Goal: Browse casually

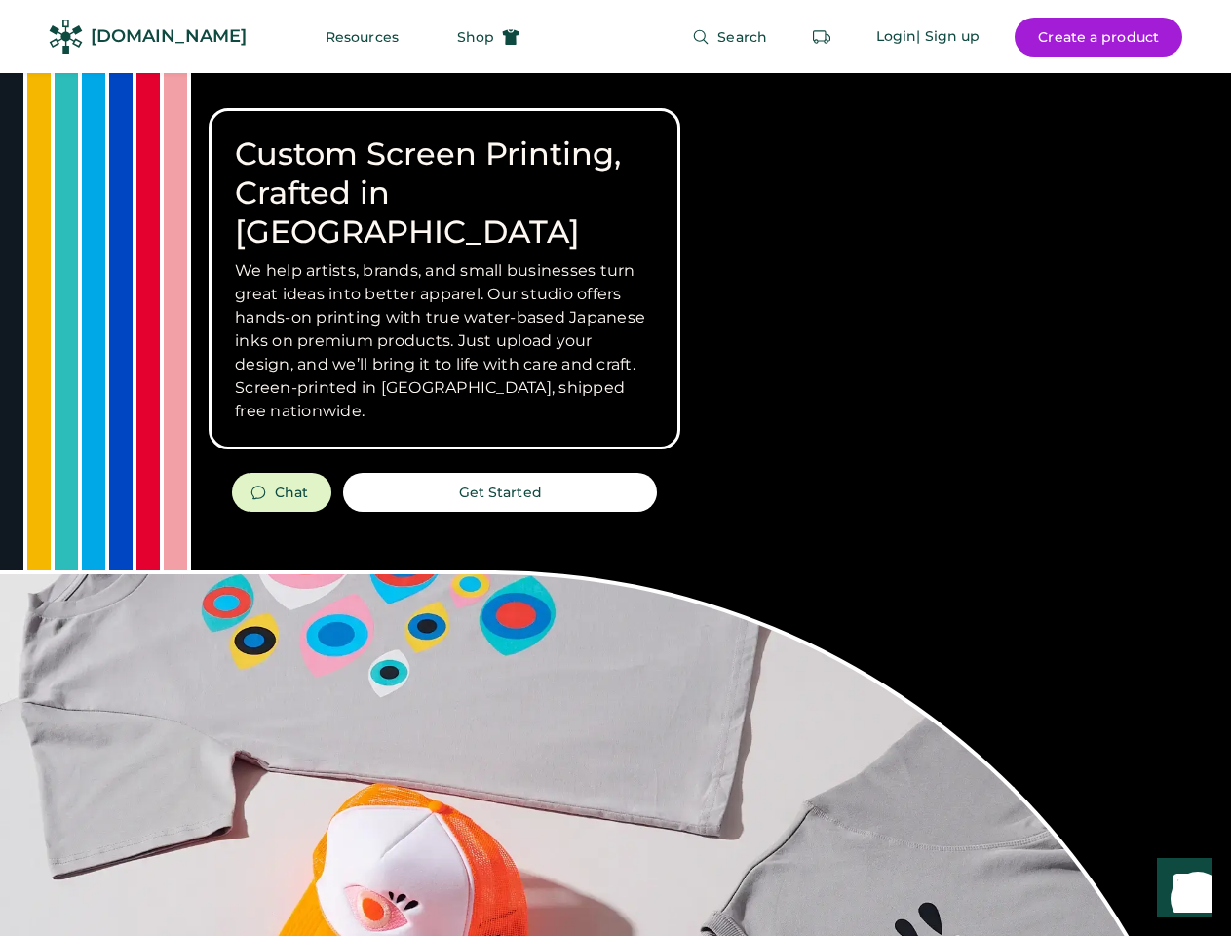
click at [615, 468] on div "Custom Screen Printing, Crafted in [GEOGRAPHIC_DATA] We help artists, brands, a…" at bounding box center [615, 692] width 1231 height 1238
click at [615, 504] on div "Custom Screen Printing, Crafted in [GEOGRAPHIC_DATA] We help artists, brands, a…" at bounding box center [615, 692] width 1231 height 1238
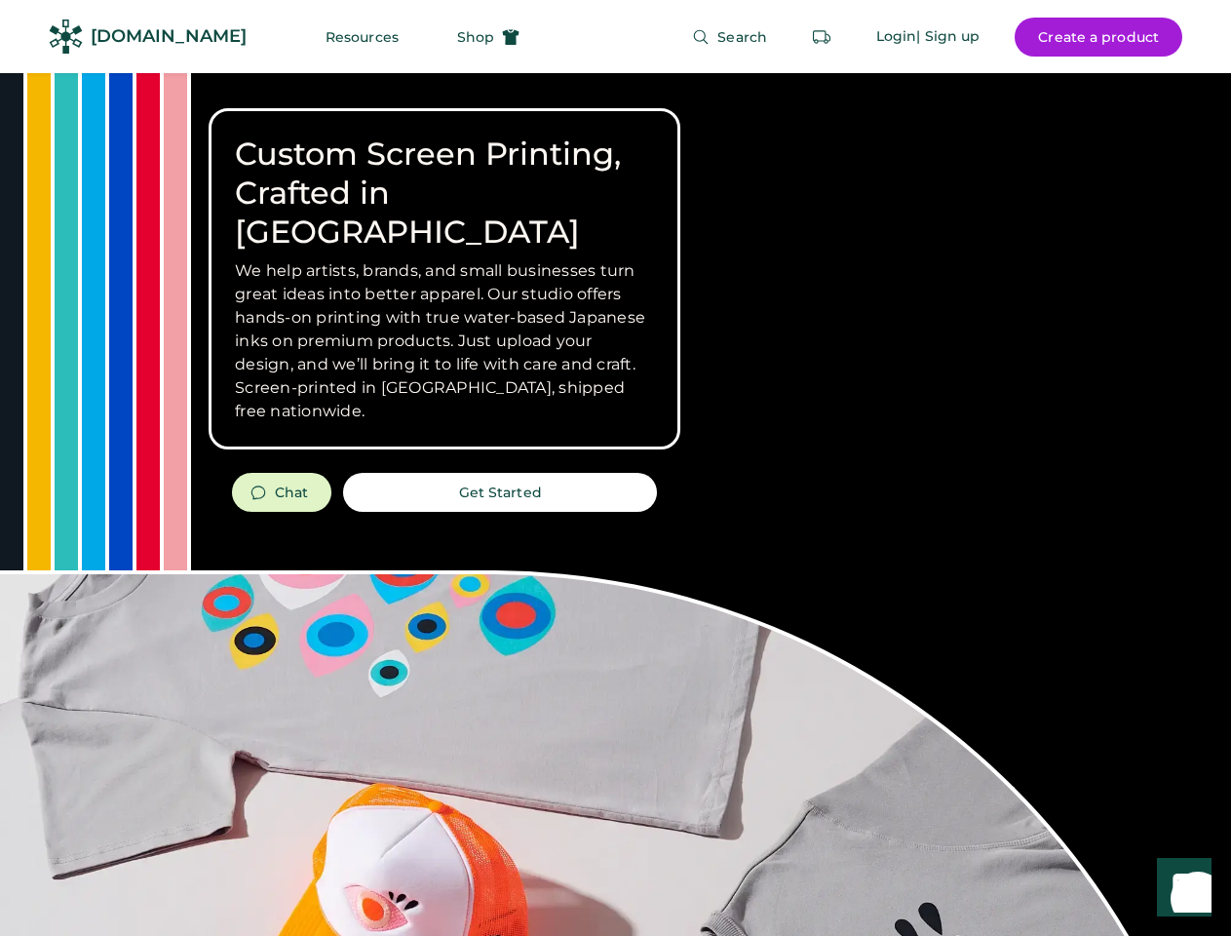
click at [615, 504] on div "Custom Screen Printing, Crafted in [GEOGRAPHIC_DATA] We help artists, brands, a…" at bounding box center [615, 692] width 1231 height 1238
click at [444, 279] on h3 "We help artists, brands, and small businesses turn great ideas into better appa…" at bounding box center [444, 341] width 419 height 164
click at [444, 259] on h3 "We help artists, brands, and small businesses turn great ideas into better appa…" at bounding box center [444, 341] width 419 height 164
click at [444, 173] on h1 "Custom Screen Printing, Crafted in [GEOGRAPHIC_DATA]" at bounding box center [444, 193] width 419 height 117
